Goal: Information Seeking & Learning: Check status

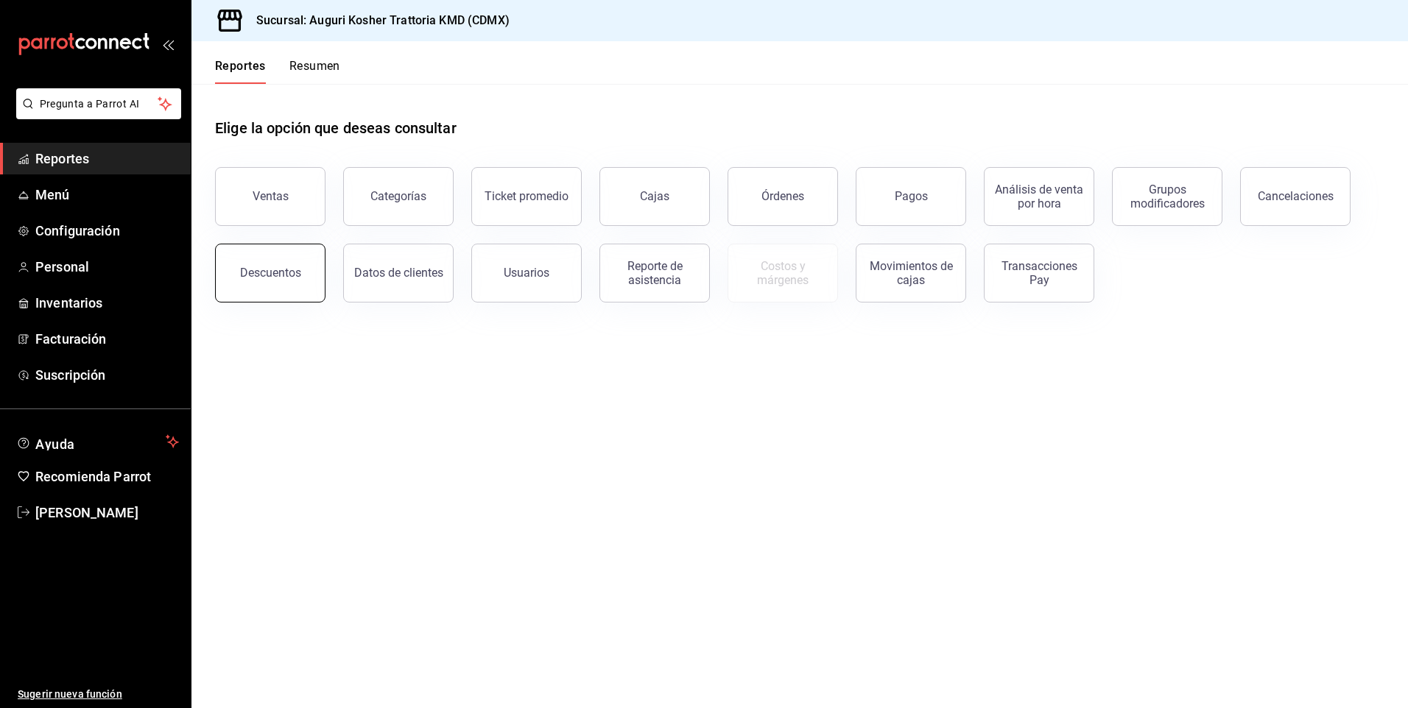
click at [273, 279] on div "Descuentos" at bounding box center [270, 273] width 61 height 14
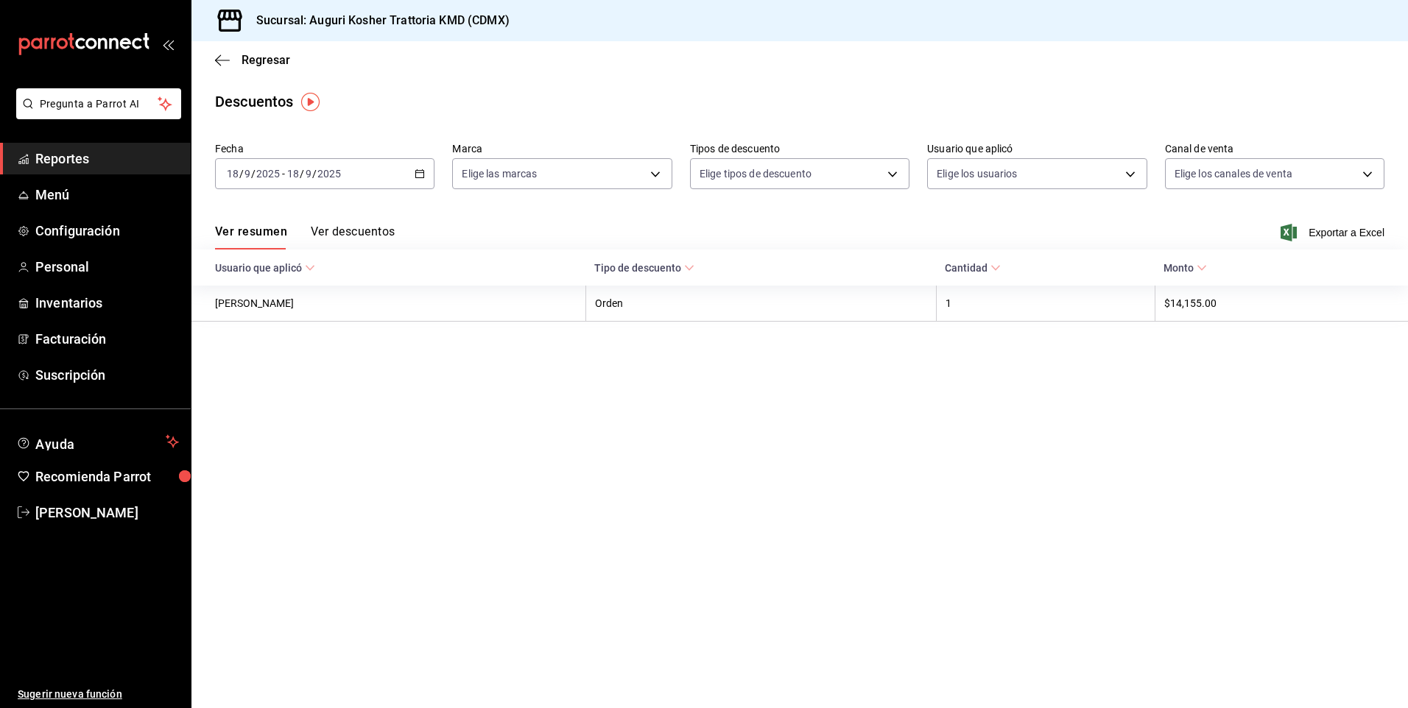
click at [301, 176] on span "/" at bounding box center [302, 174] width 4 height 12
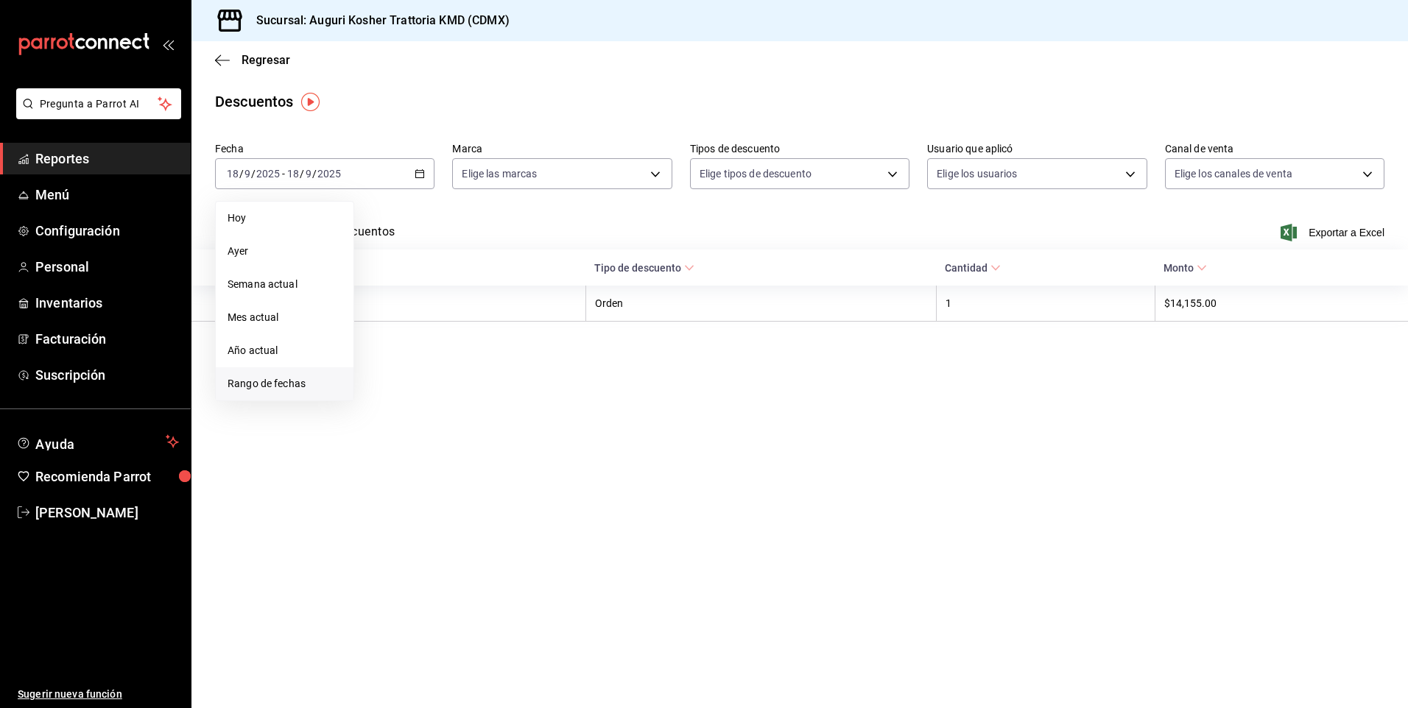
click at [272, 380] on span "Rango de fechas" at bounding box center [285, 383] width 114 height 15
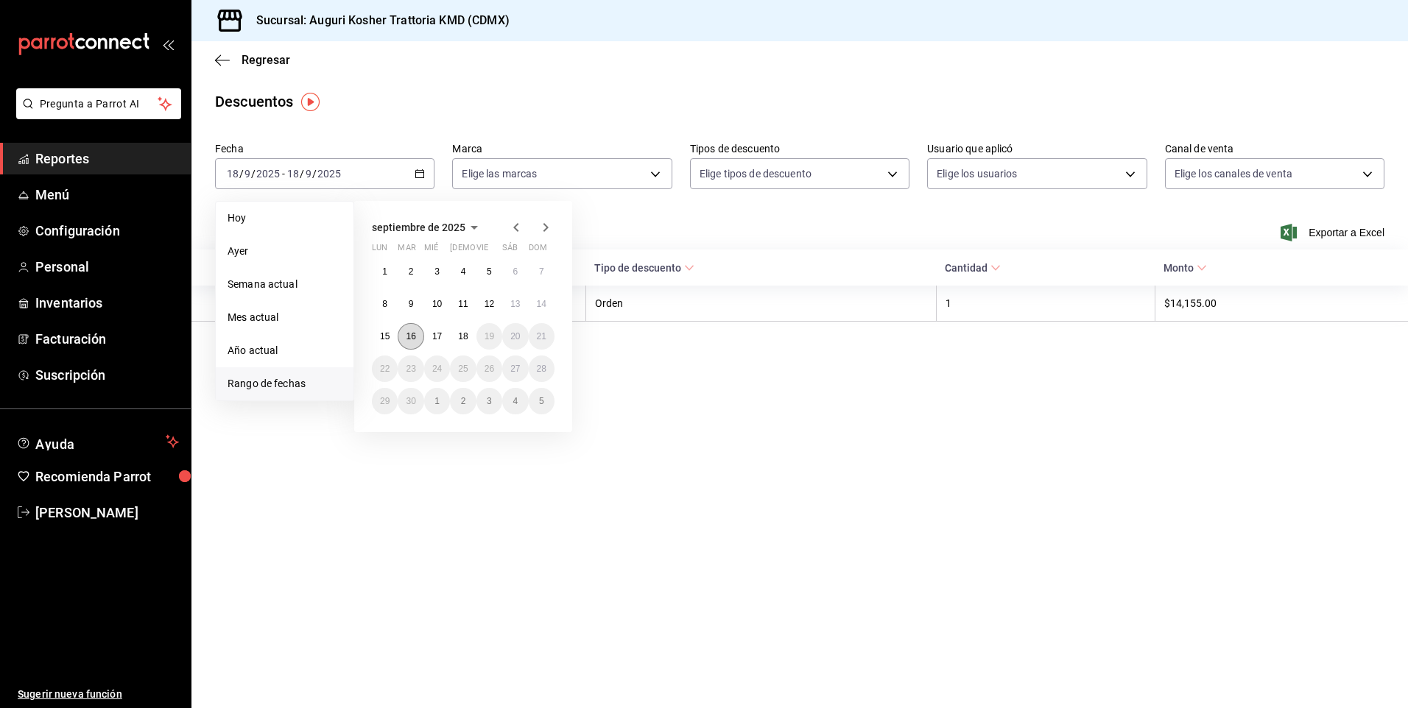
click at [411, 338] on abbr "16" at bounding box center [411, 336] width 10 height 10
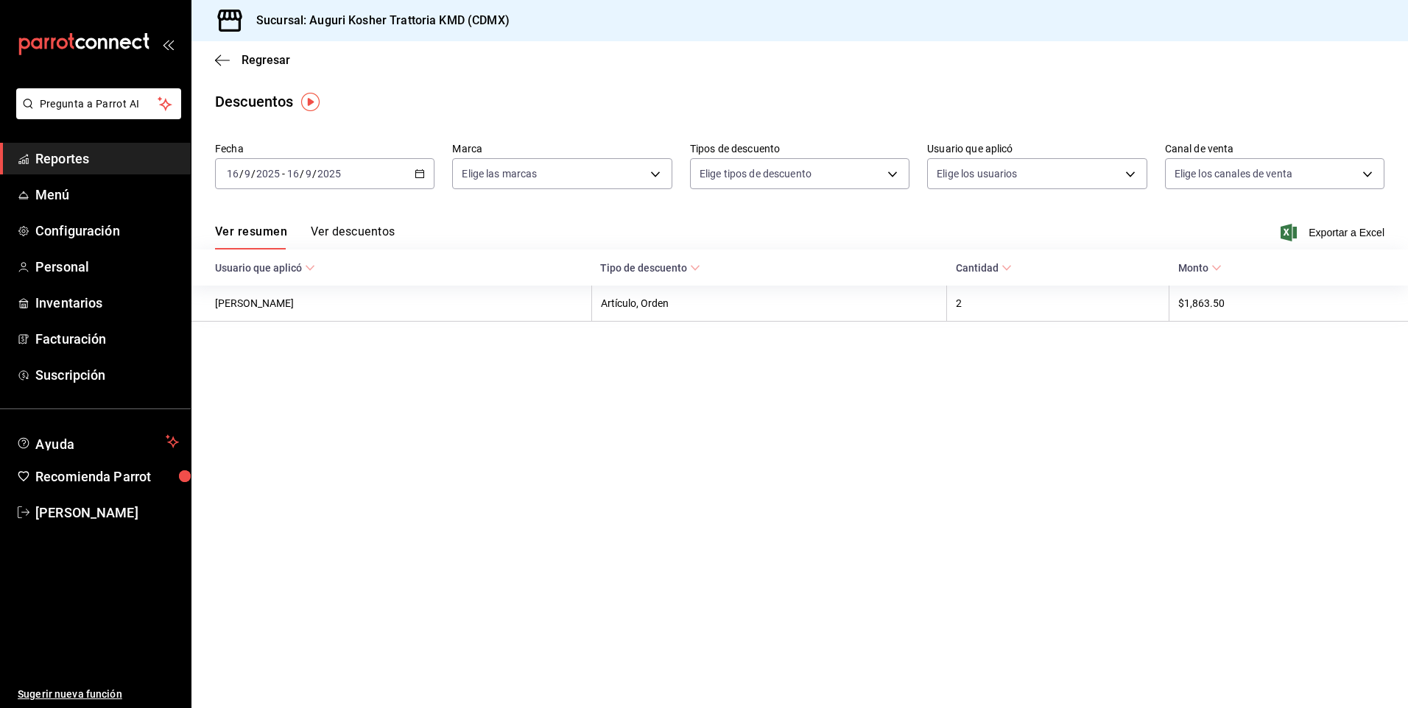
click at [366, 234] on button "Ver descuentos" at bounding box center [353, 237] width 84 height 25
